Goal: Information Seeking & Learning: Compare options

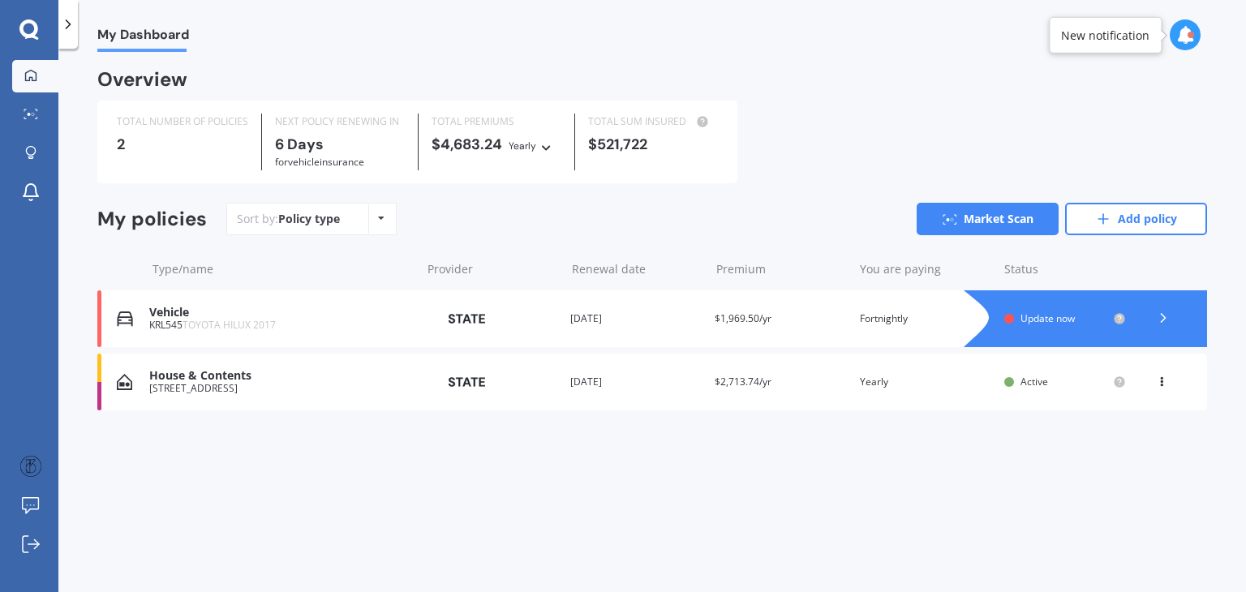
click at [888, 387] on div "You are paying Yearly" at bounding box center [925, 382] width 131 height 16
click at [1162, 378] on icon at bounding box center [1161, 379] width 11 height 10
click at [972, 465] on div "My Dashboard Overview TOTAL NUMBER OF POLICIES 2 NEXT POLICY RENEWING [DATE] fo…" at bounding box center [651, 323] width 1187 height 543
click at [964, 218] on link "Market Scan" at bounding box center [988, 219] width 142 height 32
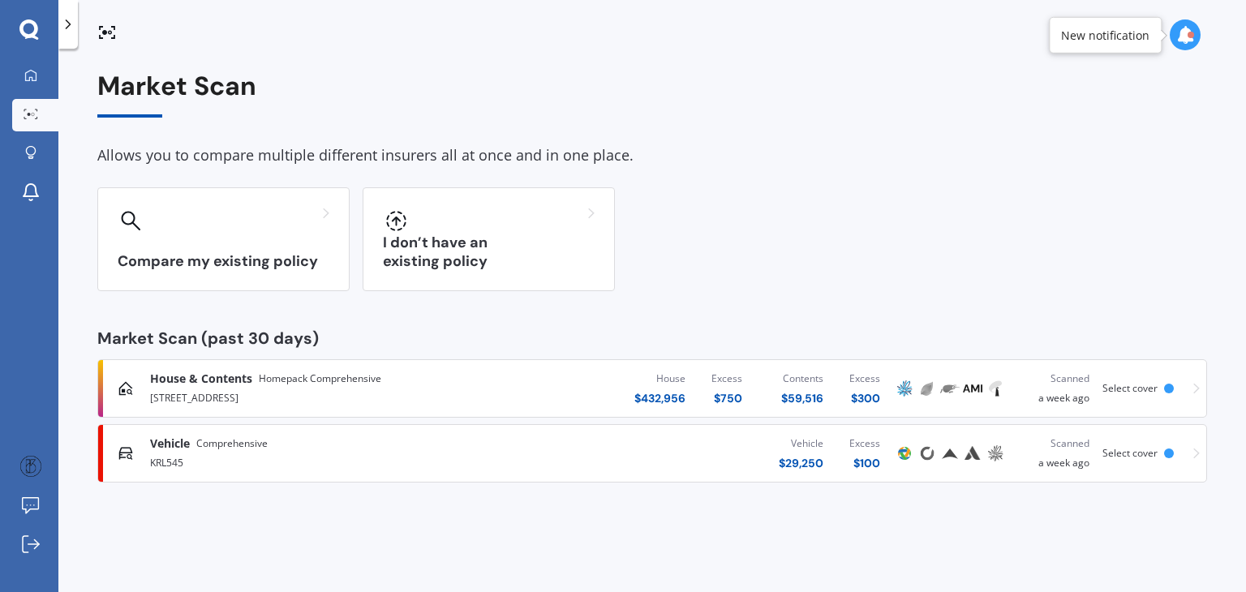
click at [586, 381] on div "House $ 432,956 Excess $ 750 Contents $ 59,516 Excess $ 300" at bounding box center [699, 388] width 388 height 49
